Goal: Information Seeking & Learning: Understand process/instructions

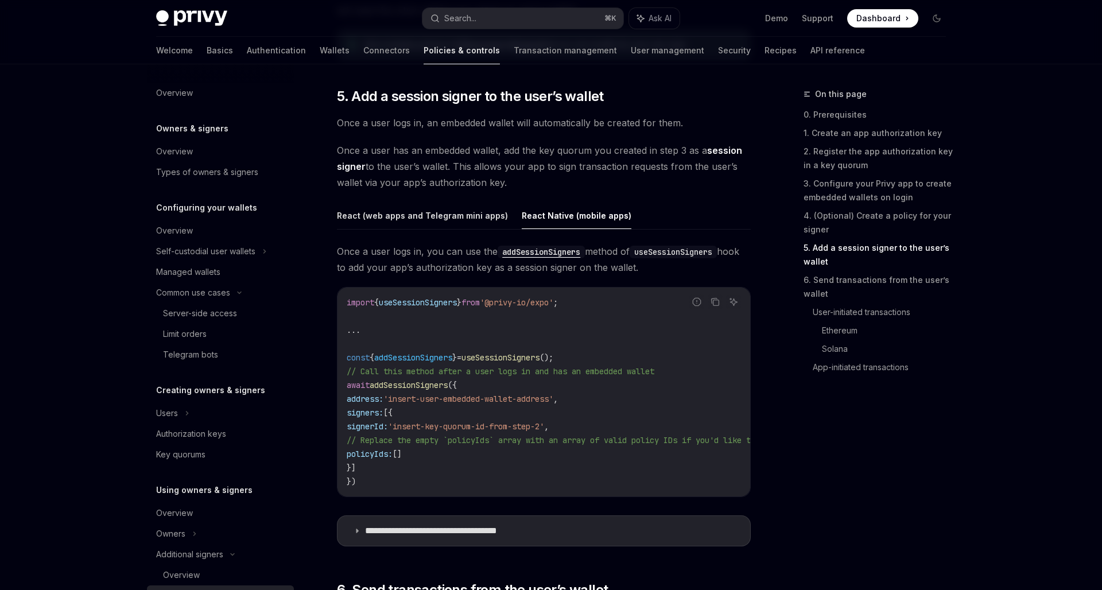
scroll to position [269, 0]
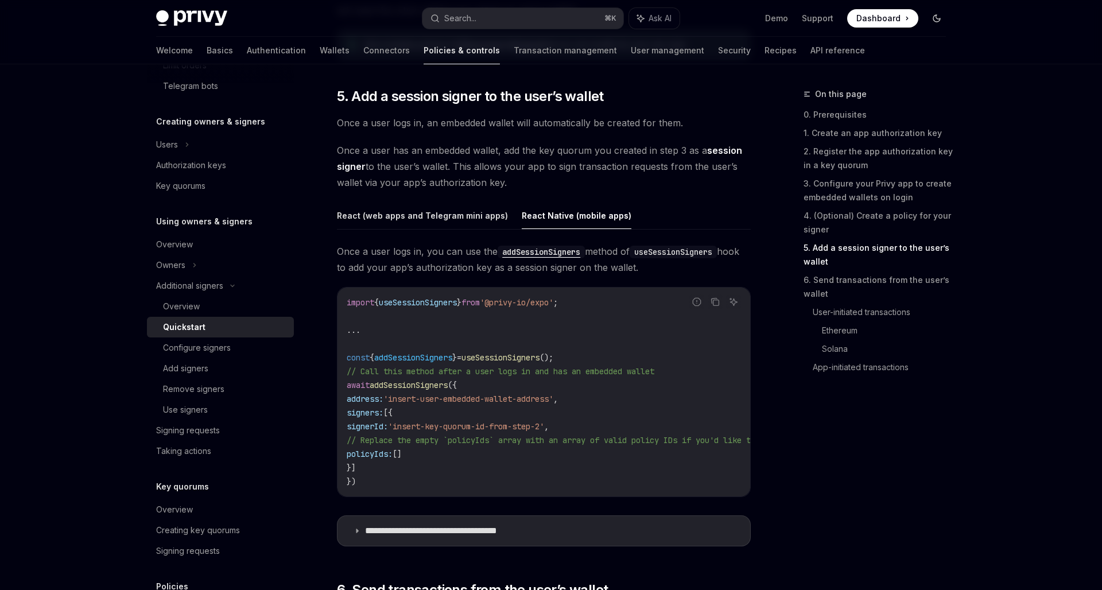
click at [937, 16] on icon "Toggle dark mode" at bounding box center [936, 18] width 9 height 9
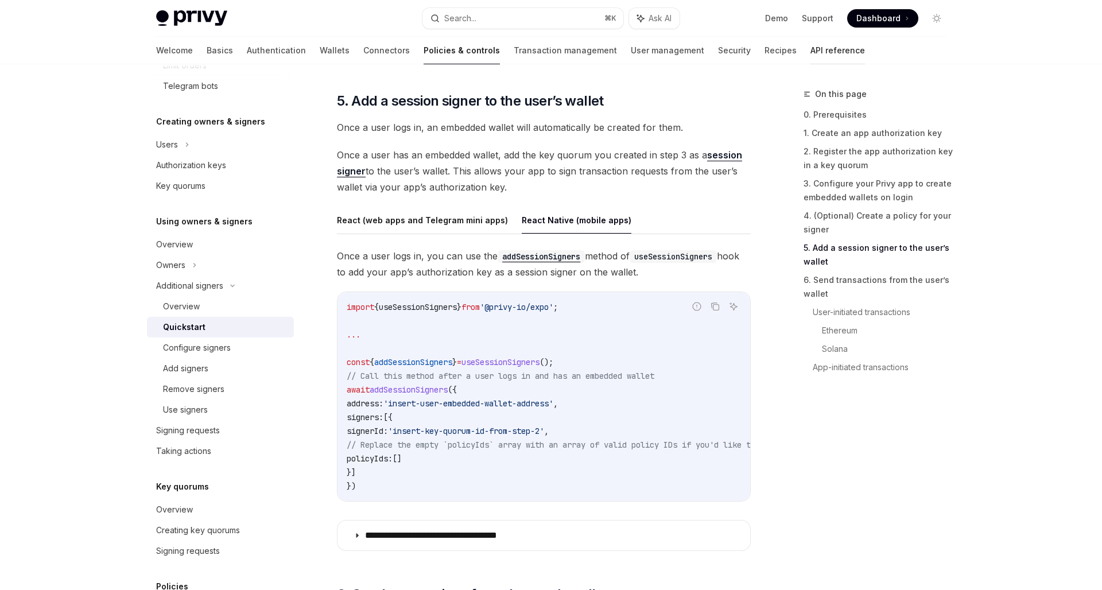
click at [811, 48] on link "API reference" at bounding box center [838, 51] width 55 height 28
type textarea "*"
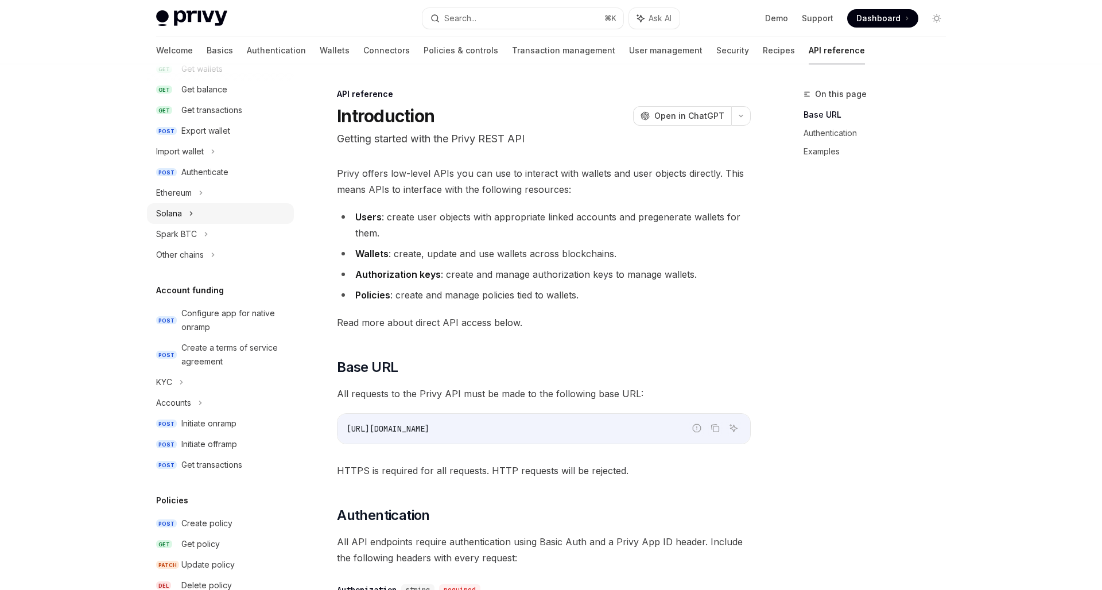
scroll to position [338, 0]
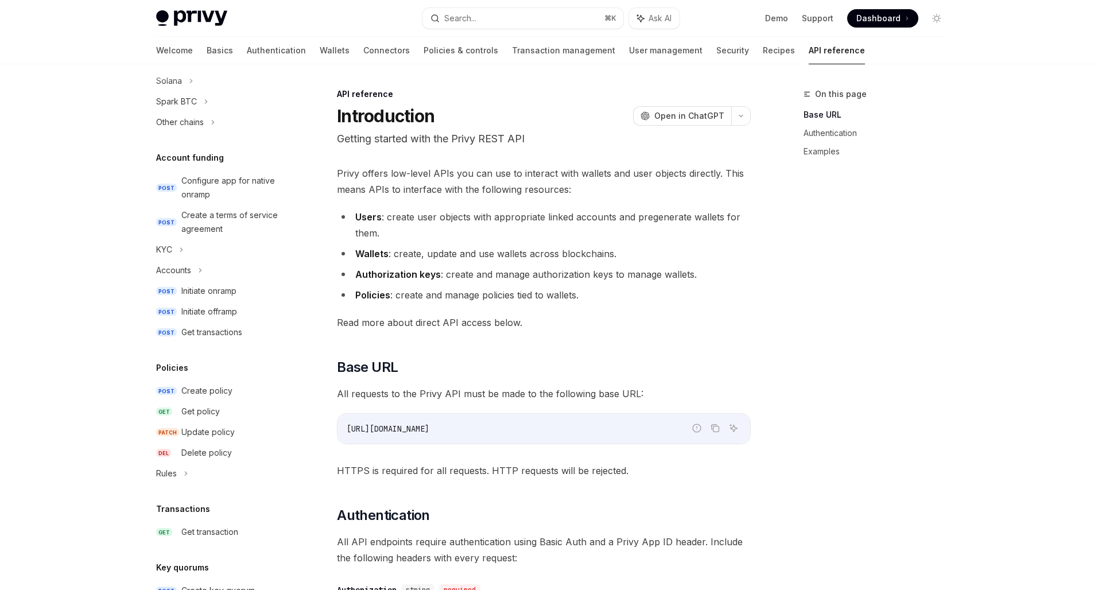
click at [203, 377] on div "Policies POST Create policy GET Get policy PATCH Update policy DEL Delete polic…" at bounding box center [220, 422] width 147 height 123
click at [203, 385] on div "Create policy" at bounding box center [206, 391] width 51 height 14
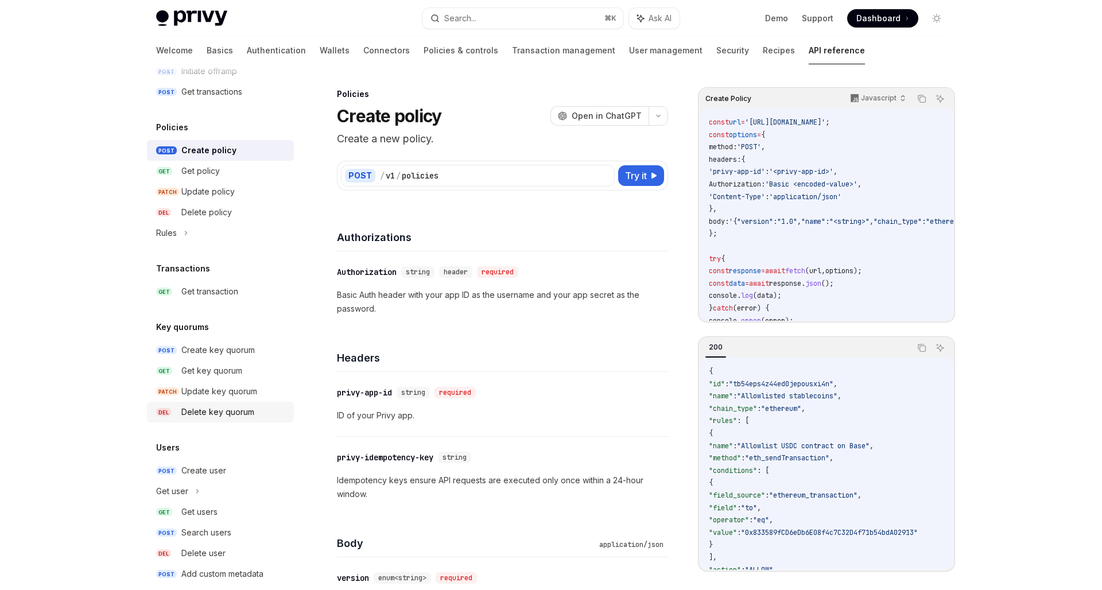
scroll to position [594, 0]
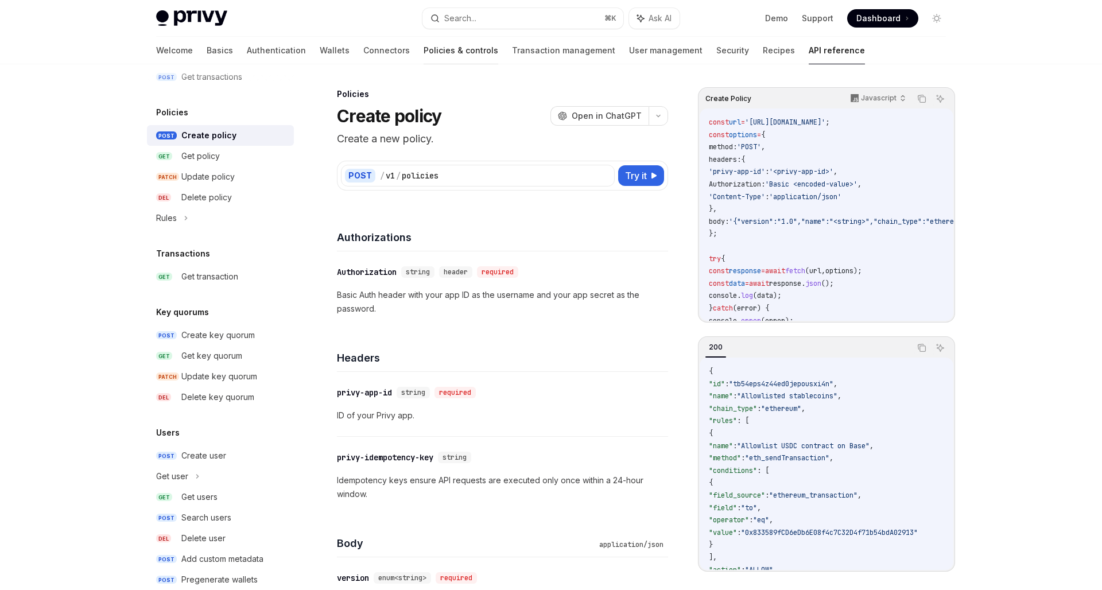
click at [424, 45] on link "Policies & controls" at bounding box center [461, 51] width 75 height 28
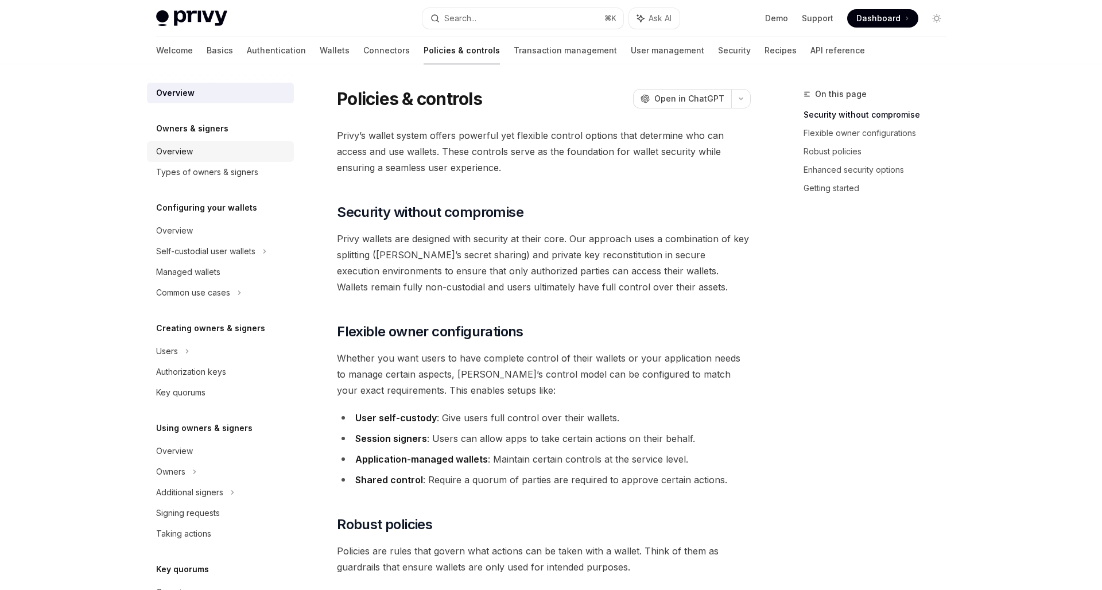
click at [202, 148] on div "Overview" at bounding box center [221, 152] width 131 height 14
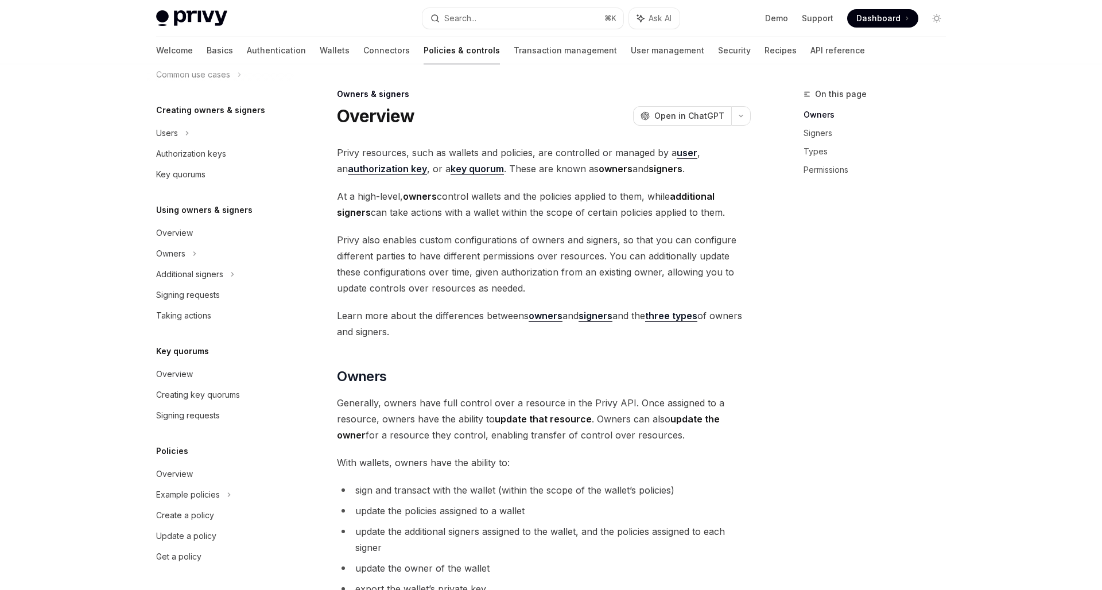
scroll to position [218, 0]
click at [178, 482] on link "Overview" at bounding box center [220, 474] width 147 height 21
type textarea "*"
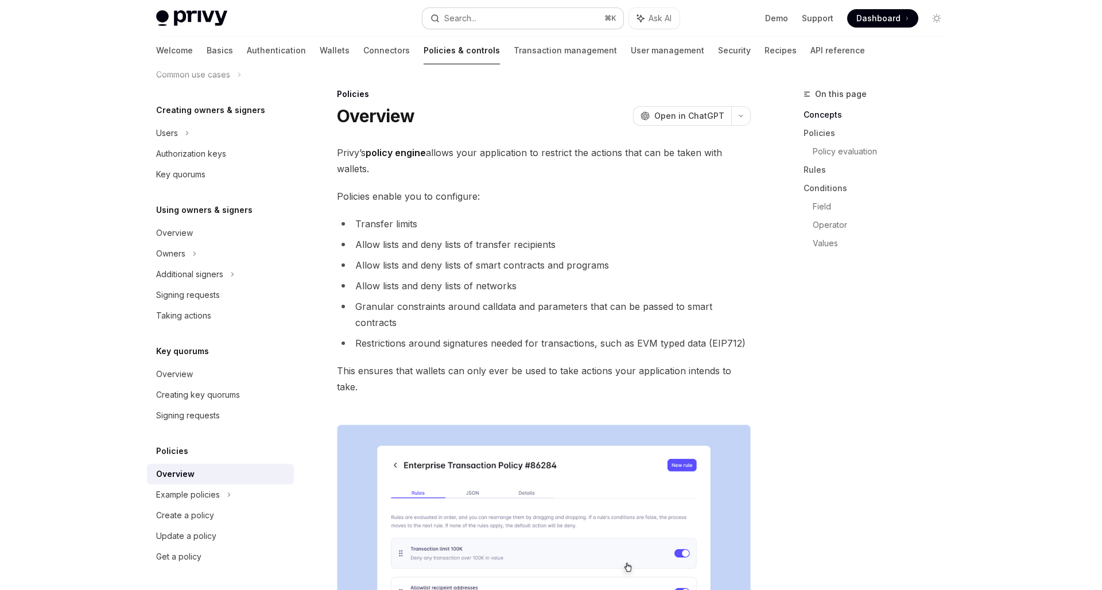
click at [544, 18] on button "Search... ⌘ K" at bounding box center [523, 18] width 201 height 21
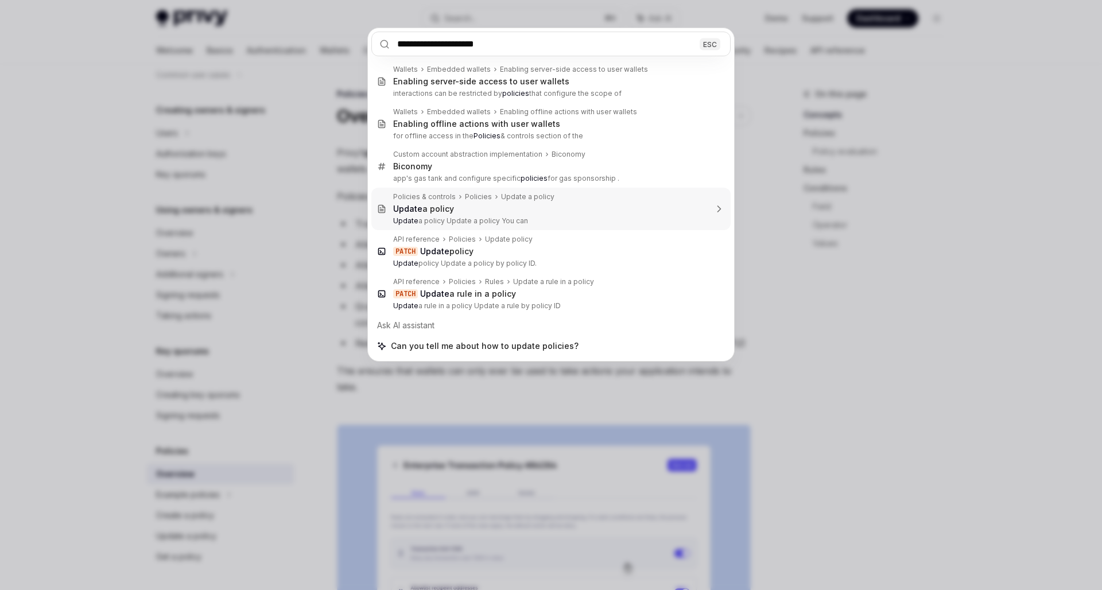
type input "**********"
click at [308, 270] on div "**********" at bounding box center [551, 295] width 1102 height 590
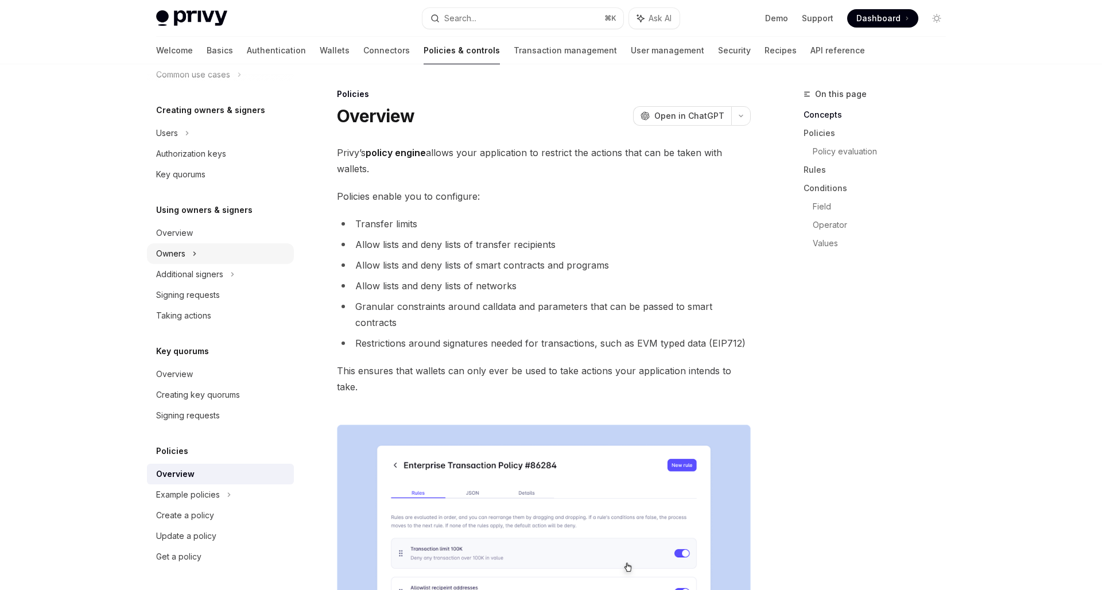
click at [204, 257] on div "Owners" at bounding box center [220, 253] width 147 height 21
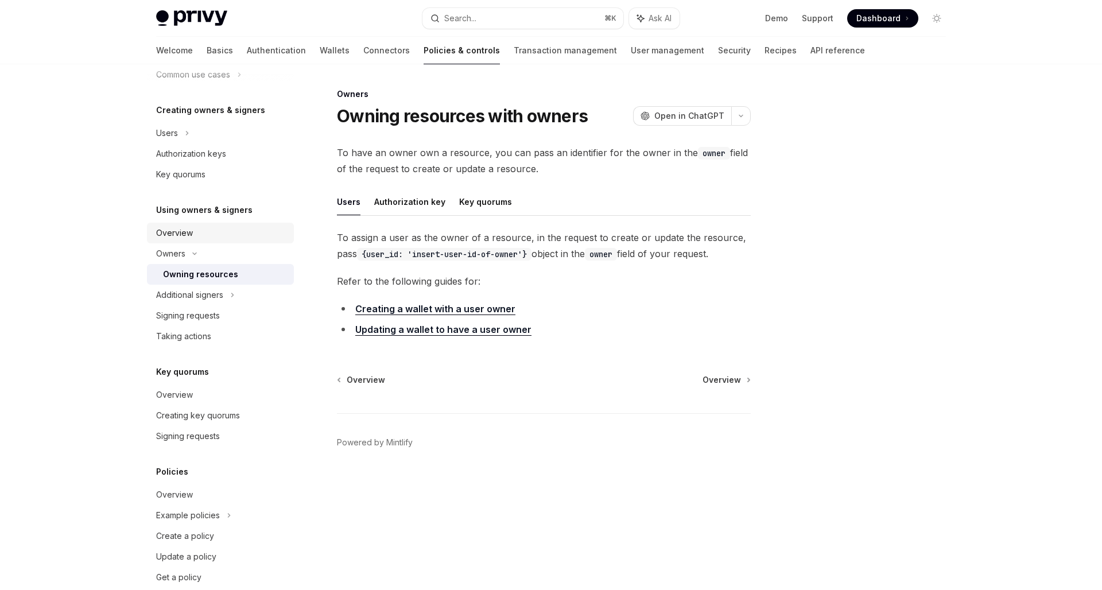
scroll to position [210, 0]
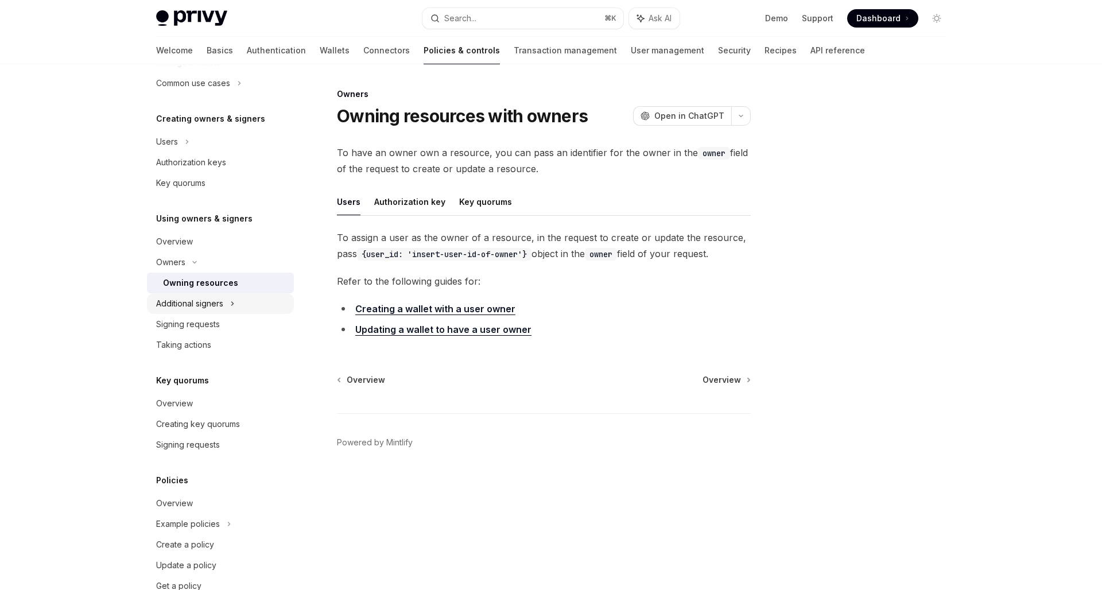
click at [203, 307] on div "Additional signers" at bounding box center [189, 304] width 67 height 14
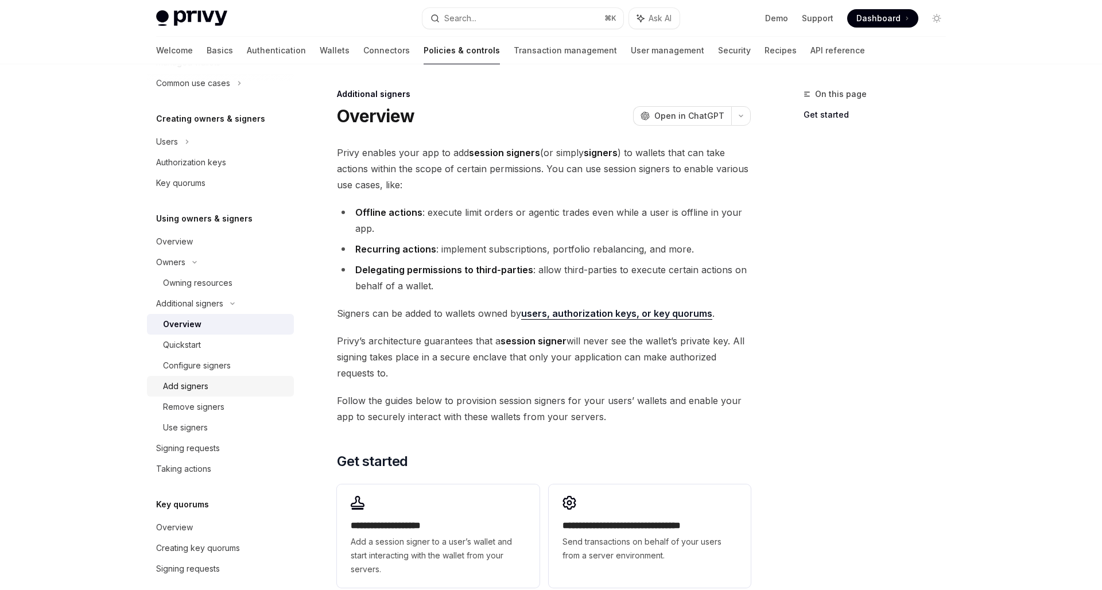
click at [201, 388] on div "Add signers" at bounding box center [185, 386] width 45 height 14
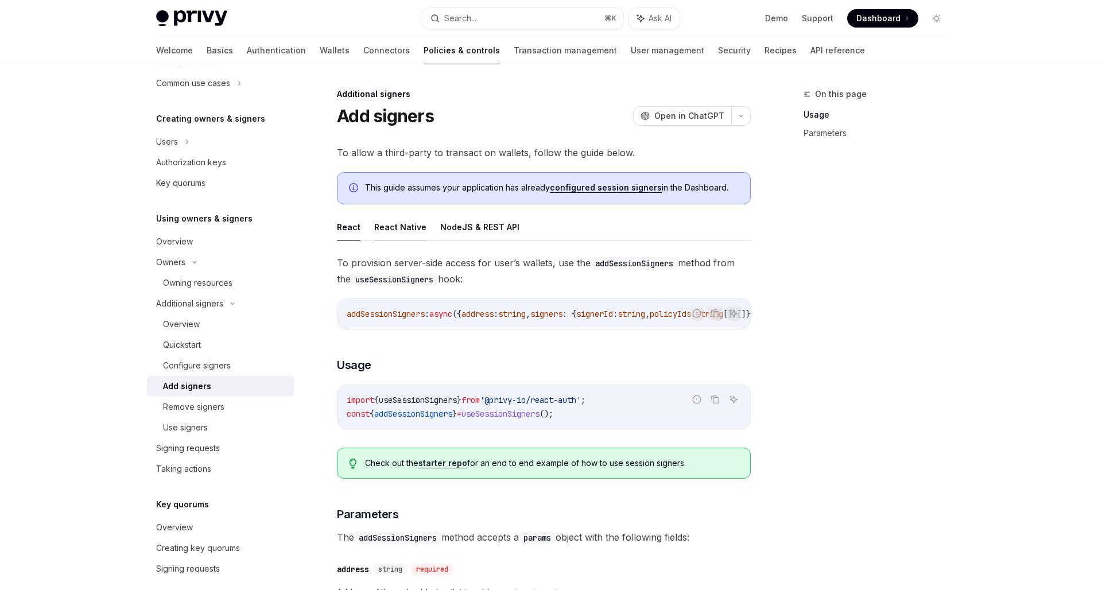
click at [405, 233] on button "React Native" at bounding box center [400, 227] width 52 height 27
type textarea "*"
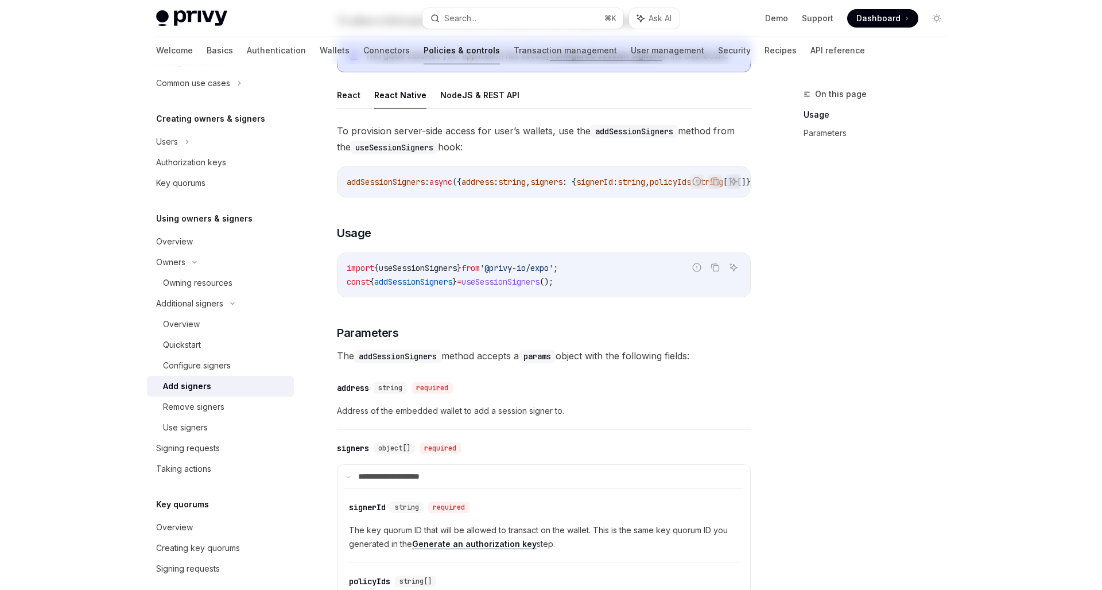
scroll to position [292, 0]
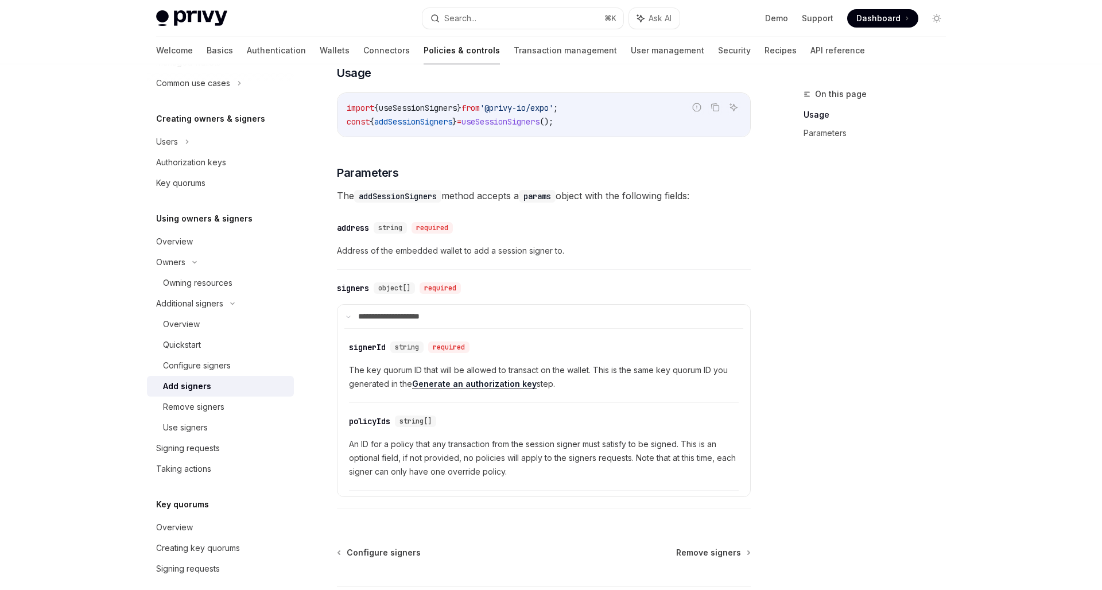
click at [536, 450] on span "An ID for a policy that any transaction from the session signer must satisfy to…" at bounding box center [544, 457] width 390 height 41
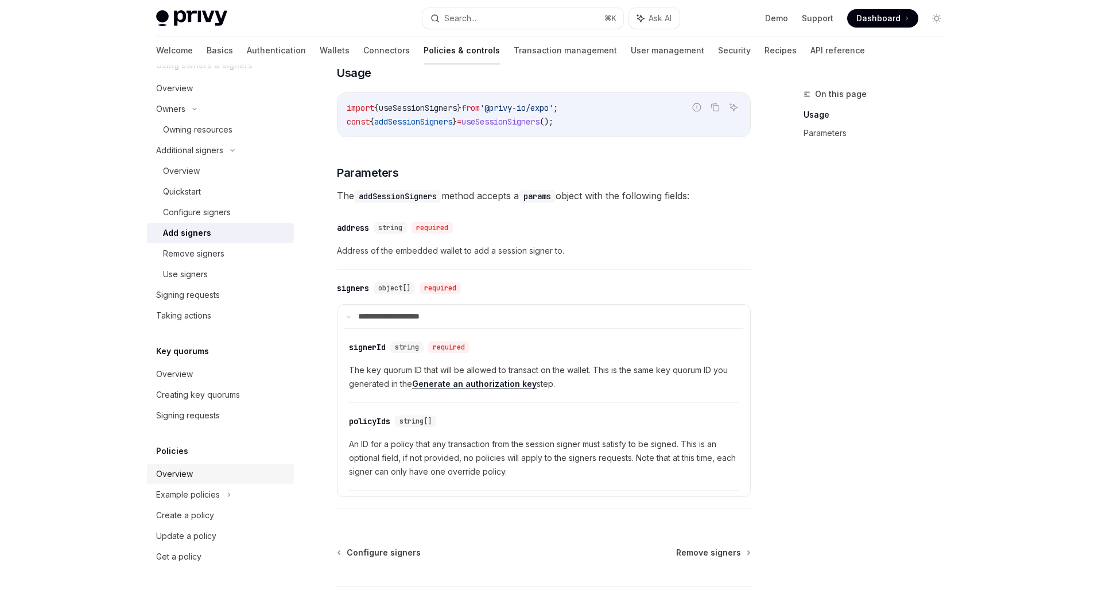
scroll to position [363, 0]
click at [173, 469] on div "Overview" at bounding box center [174, 474] width 37 height 14
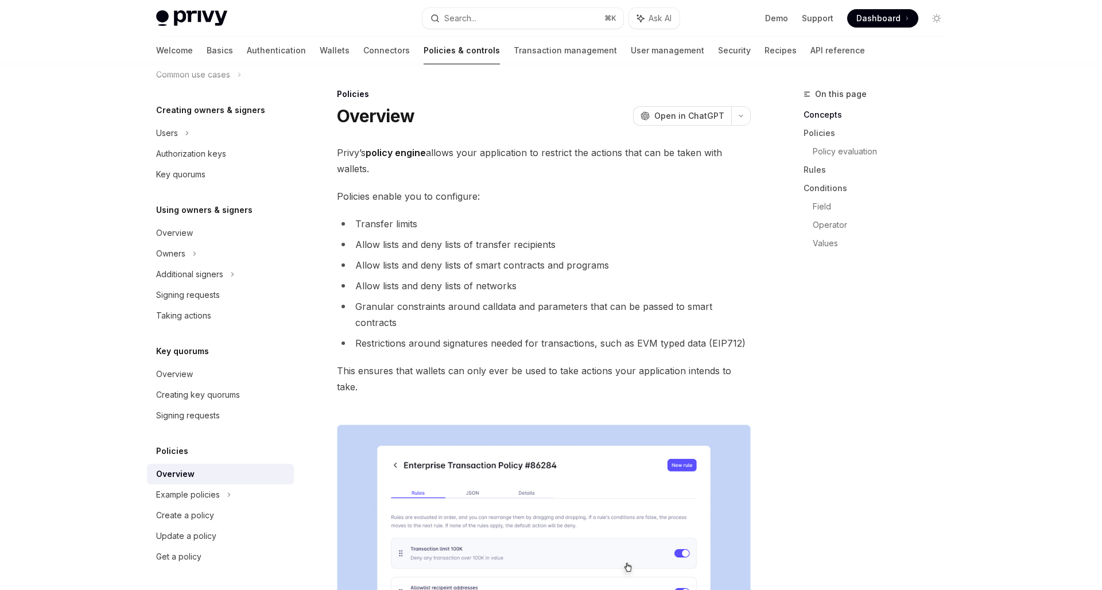
click at [516, 279] on li "Allow lists and deny lists of networks" at bounding box center [544, 286] width 414 height 16
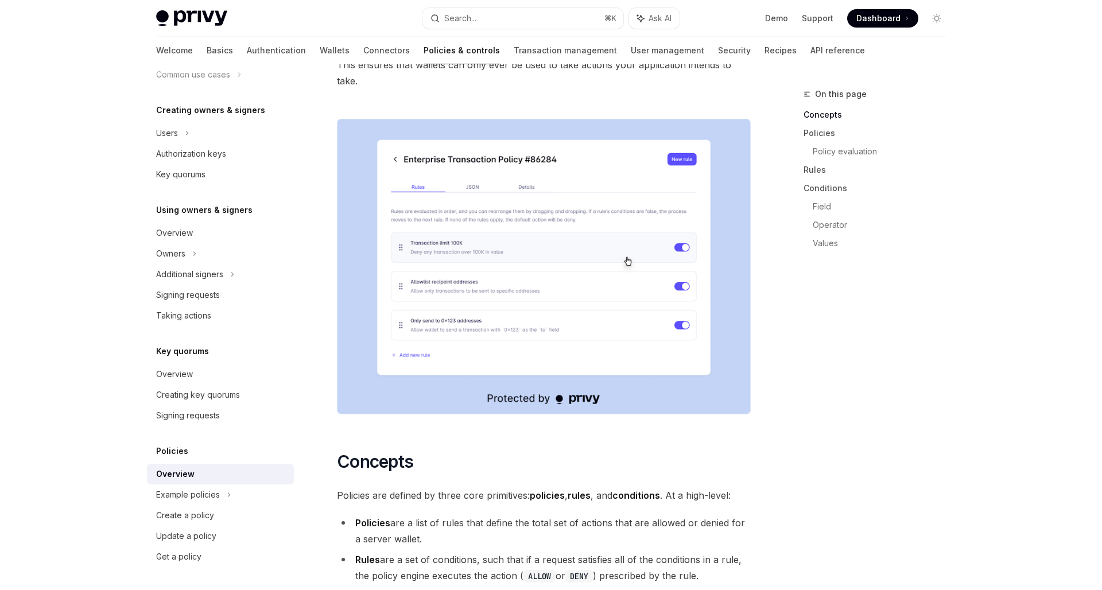
scroll to position [308, 0]
click at [208, 538] on div "Update a policy" at bounding box center [186, 536] width 60 height 14
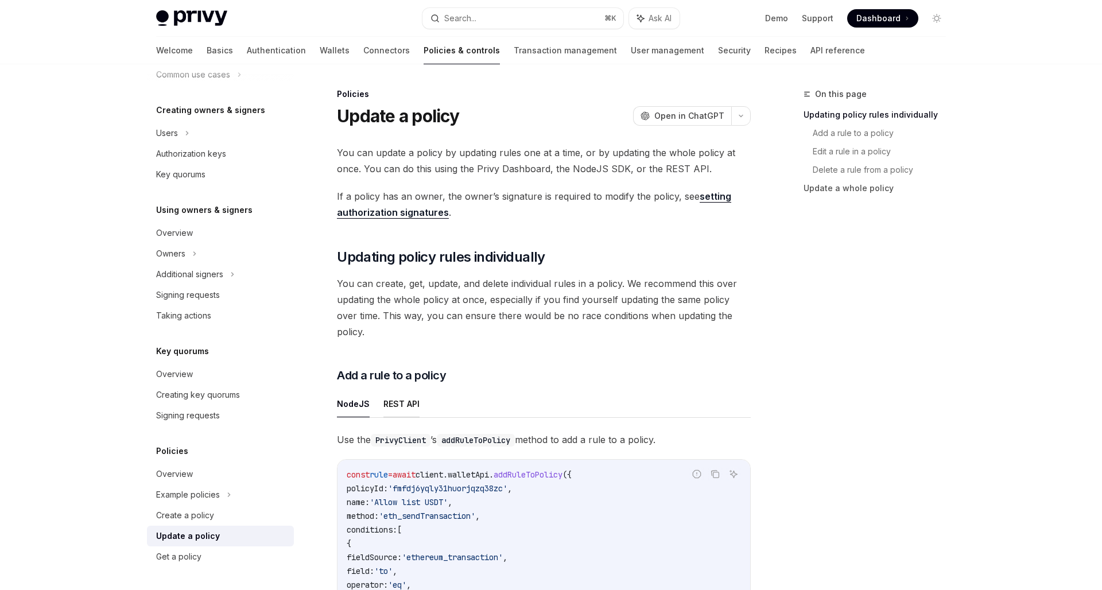
click at [405, 390] on button "REST API" at bounding box center [402, 403] width 36 height 27
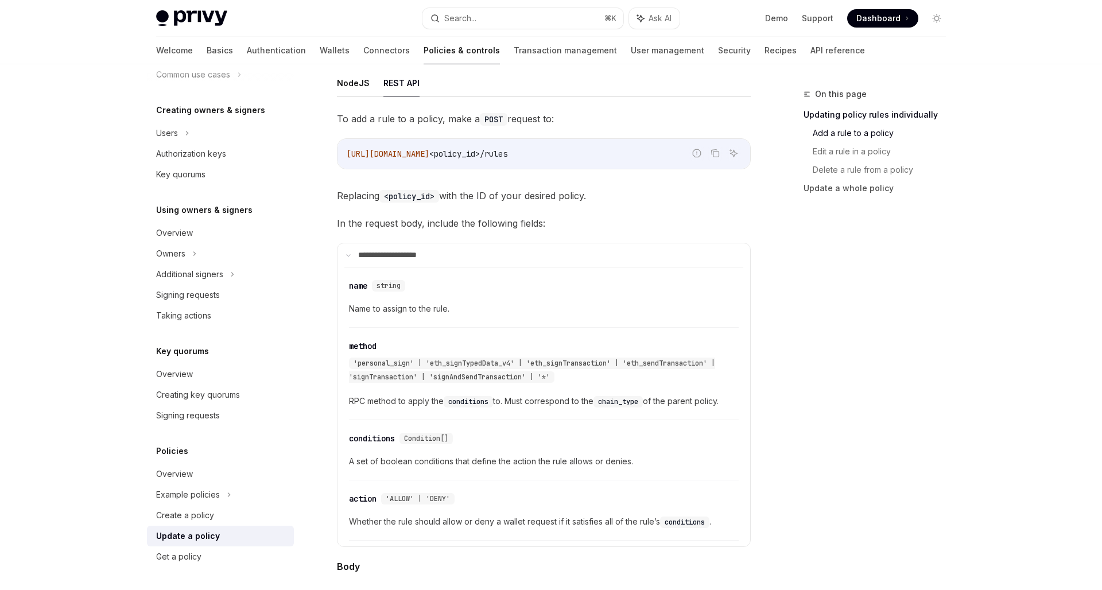
scroll to position [328, 0]
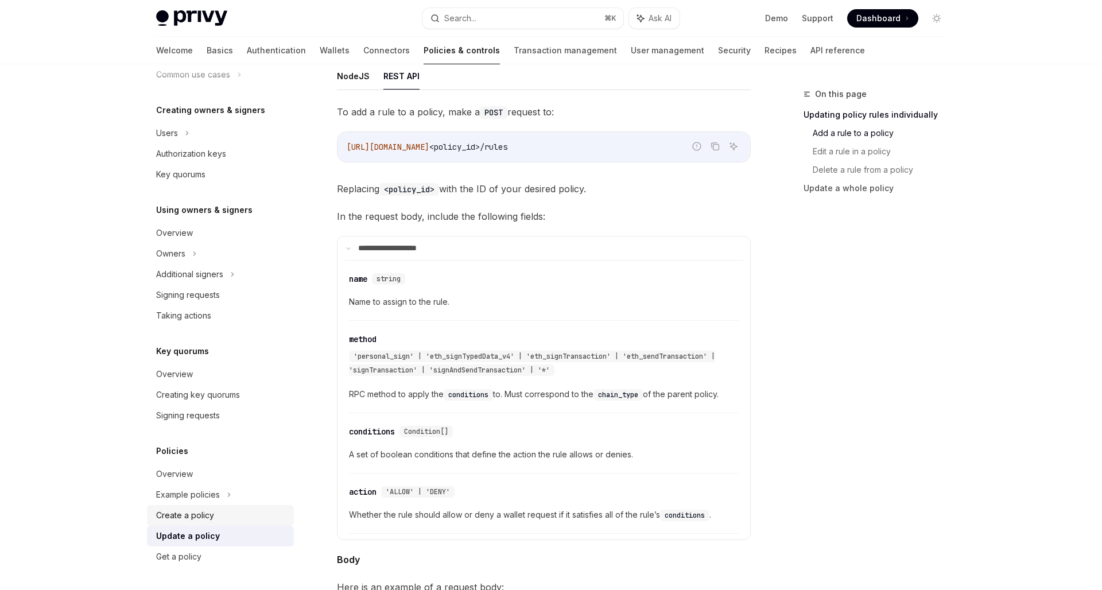
click at [215, 509] on div "Create a policy" at bounding box center [221, 516] width 131 height 14
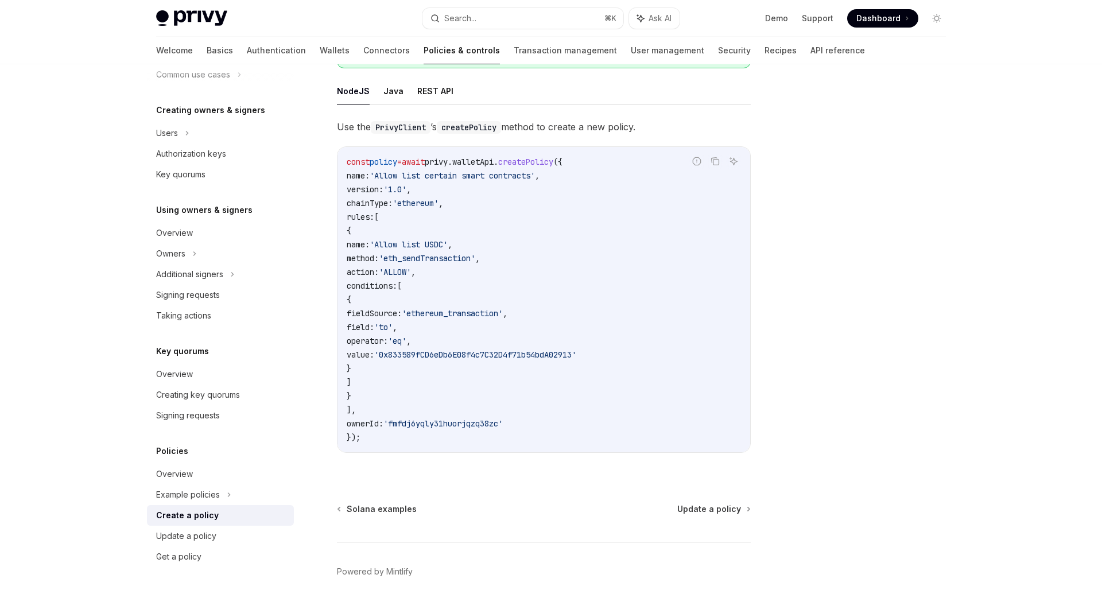
scroll to position [134, 0]
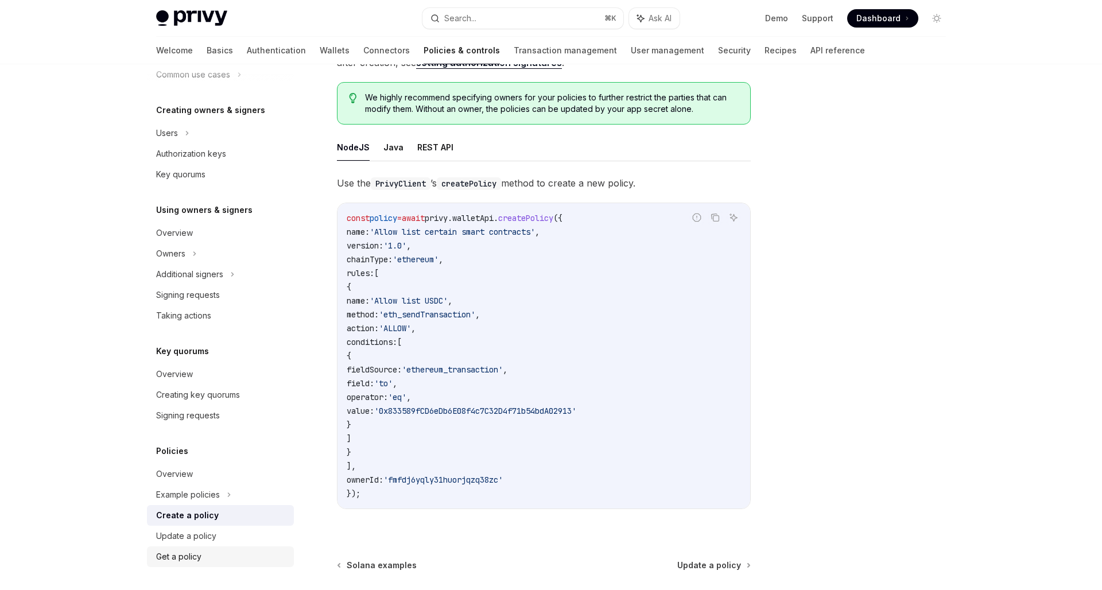
click at [183, 555] on div "Get a policy" at bounding box center [178, 557] width 45 height 14
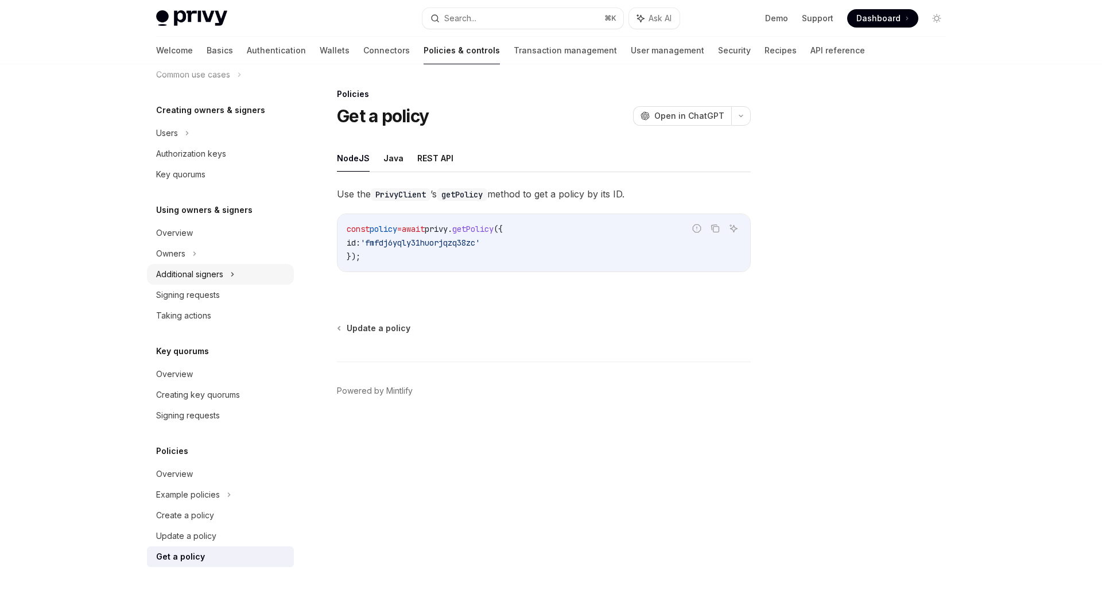
click at [212, 280] on div "Additional signers" at bounding box center [189, 275] width 67 height 14
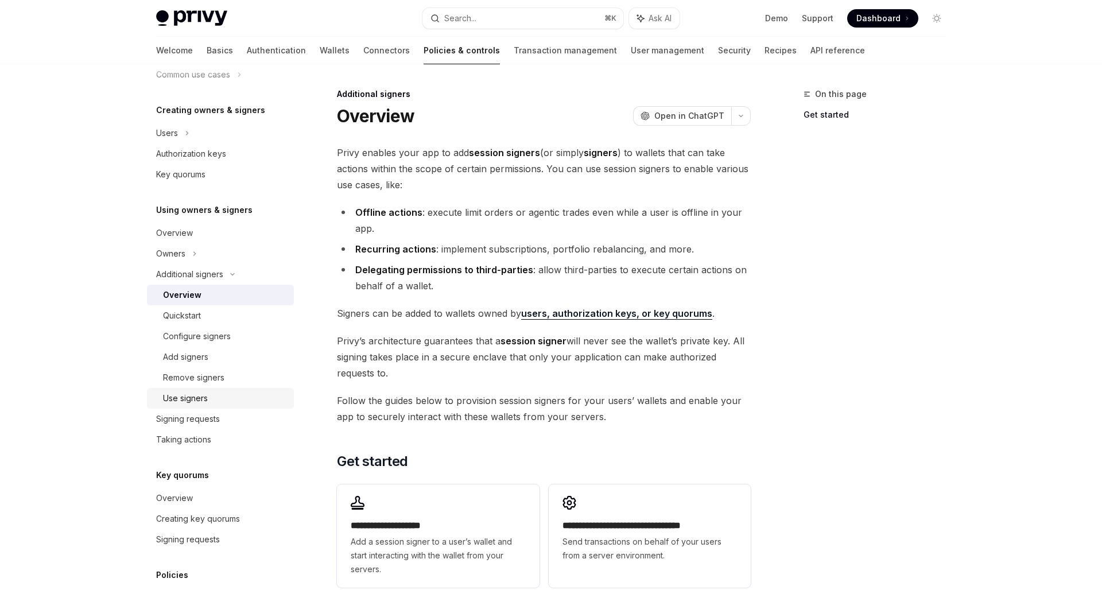
click at [200, 401] on div "Use signers" at bounding box center [185, 399] width 45 height 14
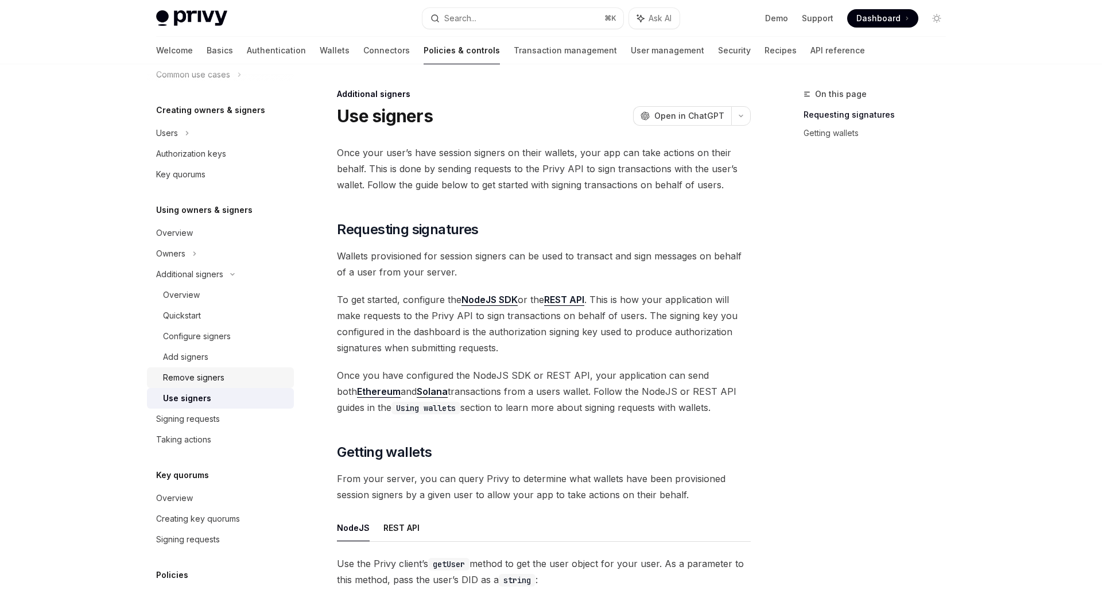
click at [194, 371] on div "Remove signers" at bounding box center [193, 378] width 61 height 14
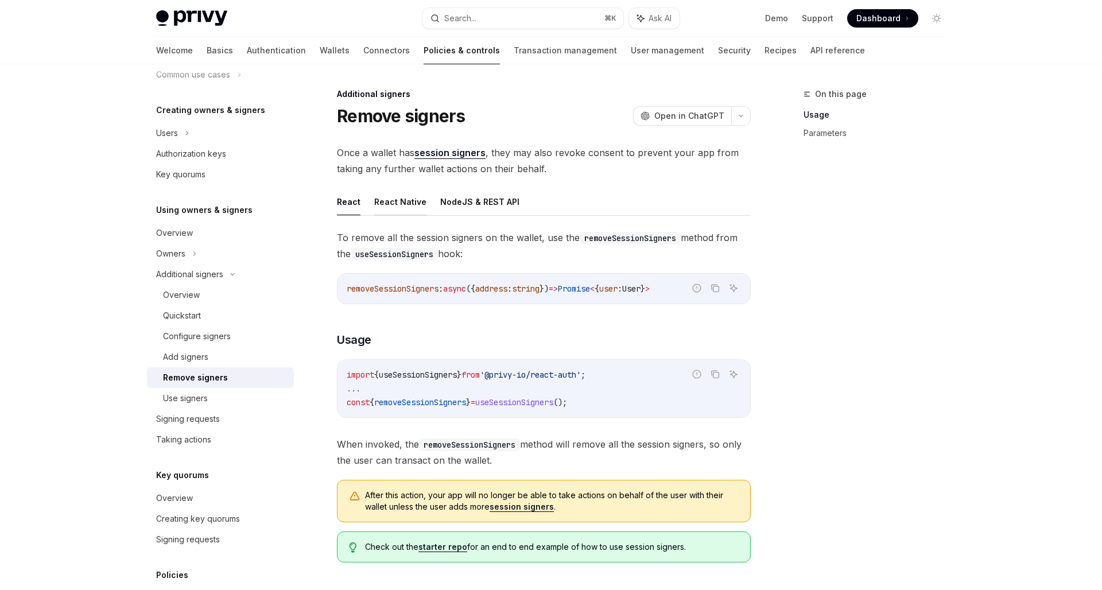
click at [399, 202] on button "React Native" at bounding box center [400, 201] width 52 height 27
type textarea "*"
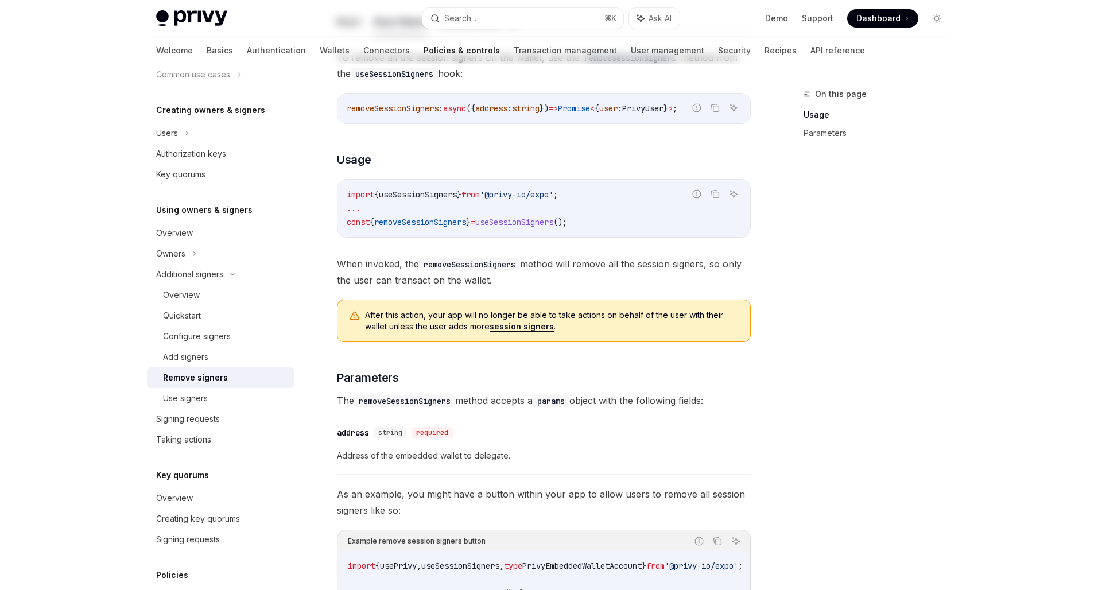
scroll to position [226, 0]
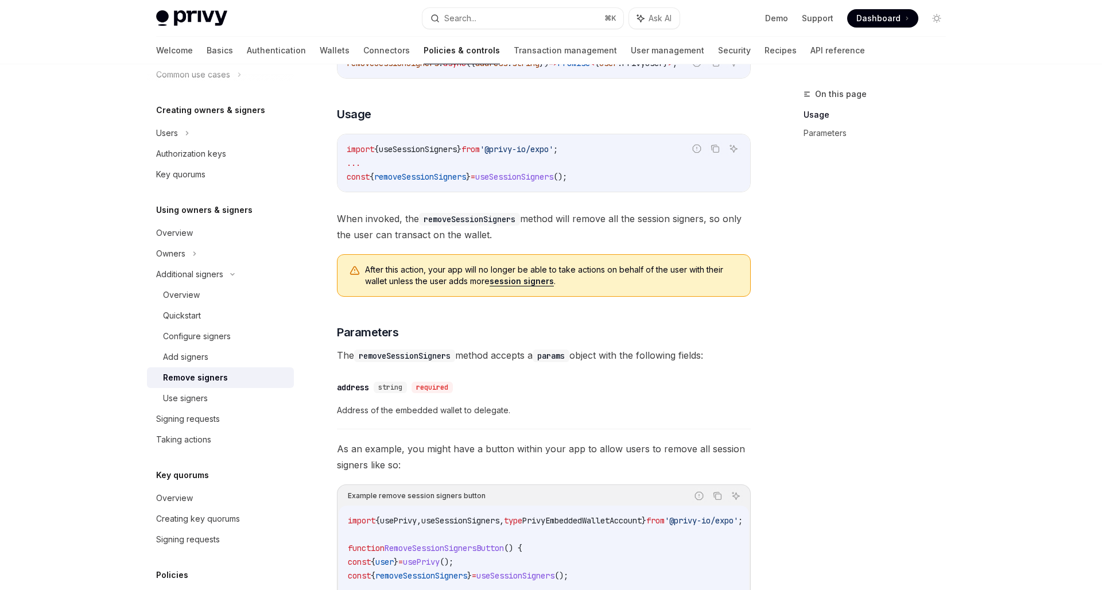
click at [535, 353] on span "The removeSessionSigners method accepts a params object with the following fiel…" at bounding box center [544, 355] width 414 height 16
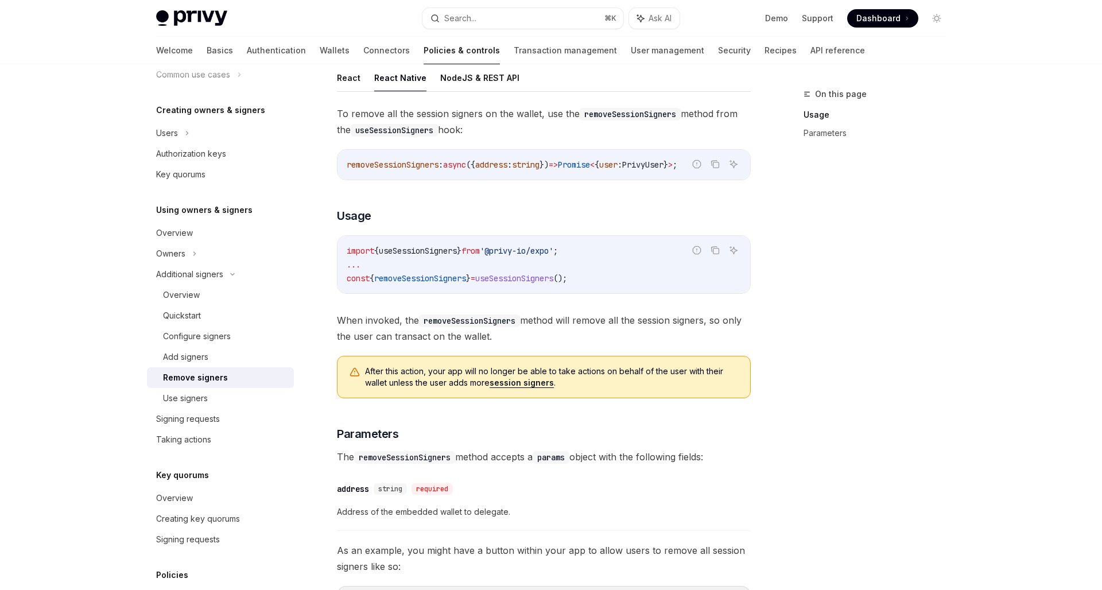
scroll to position [123, 0]
